Goal: Find specific page/section: Find specific page/section

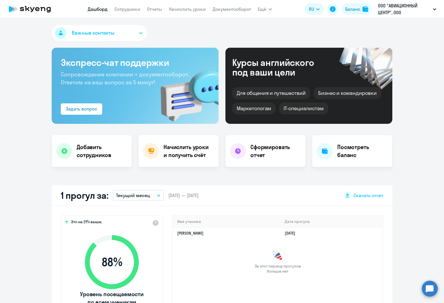
select select "30"
click at [242, 12] on link "Документооборот" at bounding box center [232, 9] width 38 height 6
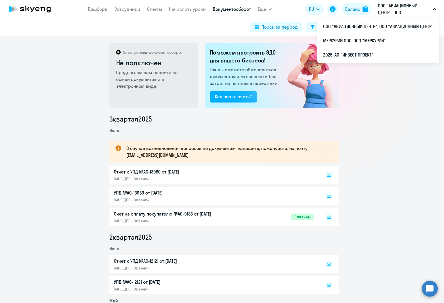
click at [437, 12] on button "ООО "АВИАЦИОННЫЙ ЦЕНТР", ООО "АВИАЦИОННЫЙ ЦЕНТР"" at bounding box center [407, 9] width 64 height 14
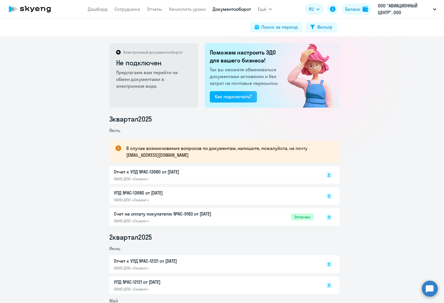
click at [437, 12] on button "ООО "АВИАЦИОННЫЙ ЦЕНТР", ООО "АВИАЦИОННЫЙ ЦЕНТР"" at bounding box center [407, 9] width 64 height 14
drag, startPoint x: 387, startPoint y: 149, endPoint x: 354, endPoint y: 76, distance: 79.7
click at [386, 147] on div "3 квартал [DATE] В случае возникновения вопросов по документам, напишите, пожал…" at bounding box center [224, 267] width 440 height 305
click at [265, 9] on span "Ещё" at bounding box center [262, 9] width 9 height 7
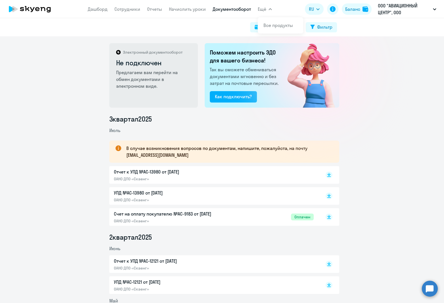
click at [265, 9] on span "Ещё" at bounding box center [262, 9] width 9 height 7
